Goal: Find specific page/section: Find specific page/section

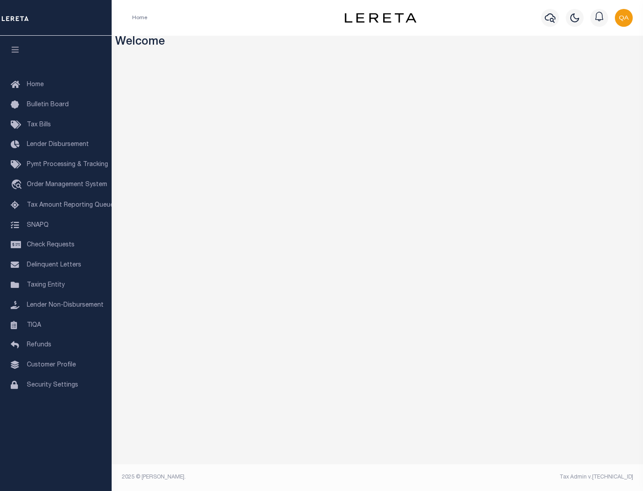
click at [56, 206] on span "Tax Amount Reporting Queue" at bounding box center [70, 205] width 87 height 6
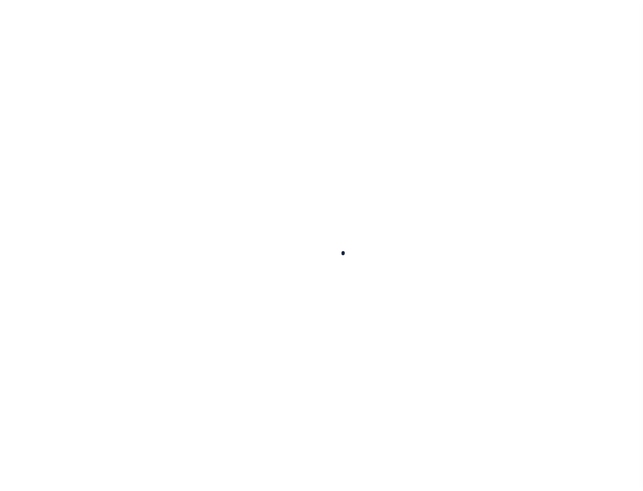
select select "100"
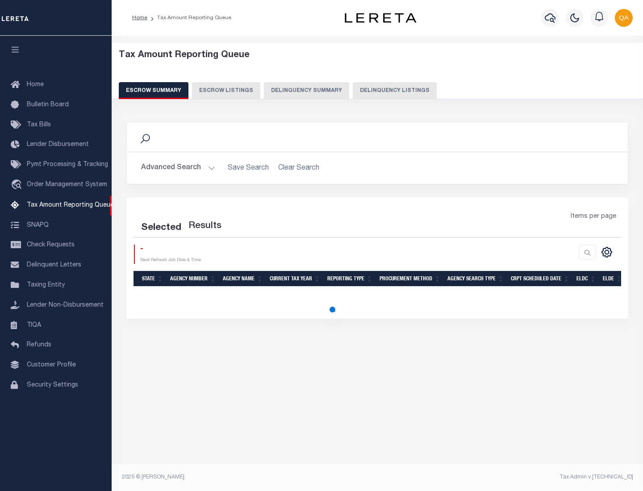
select select "100"
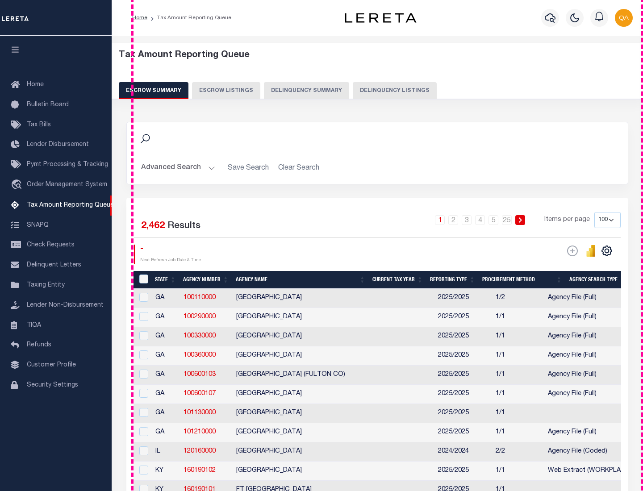
scroll to position [1072, 0]
